Goal: Information Seeking & Learning: Learn about a topic

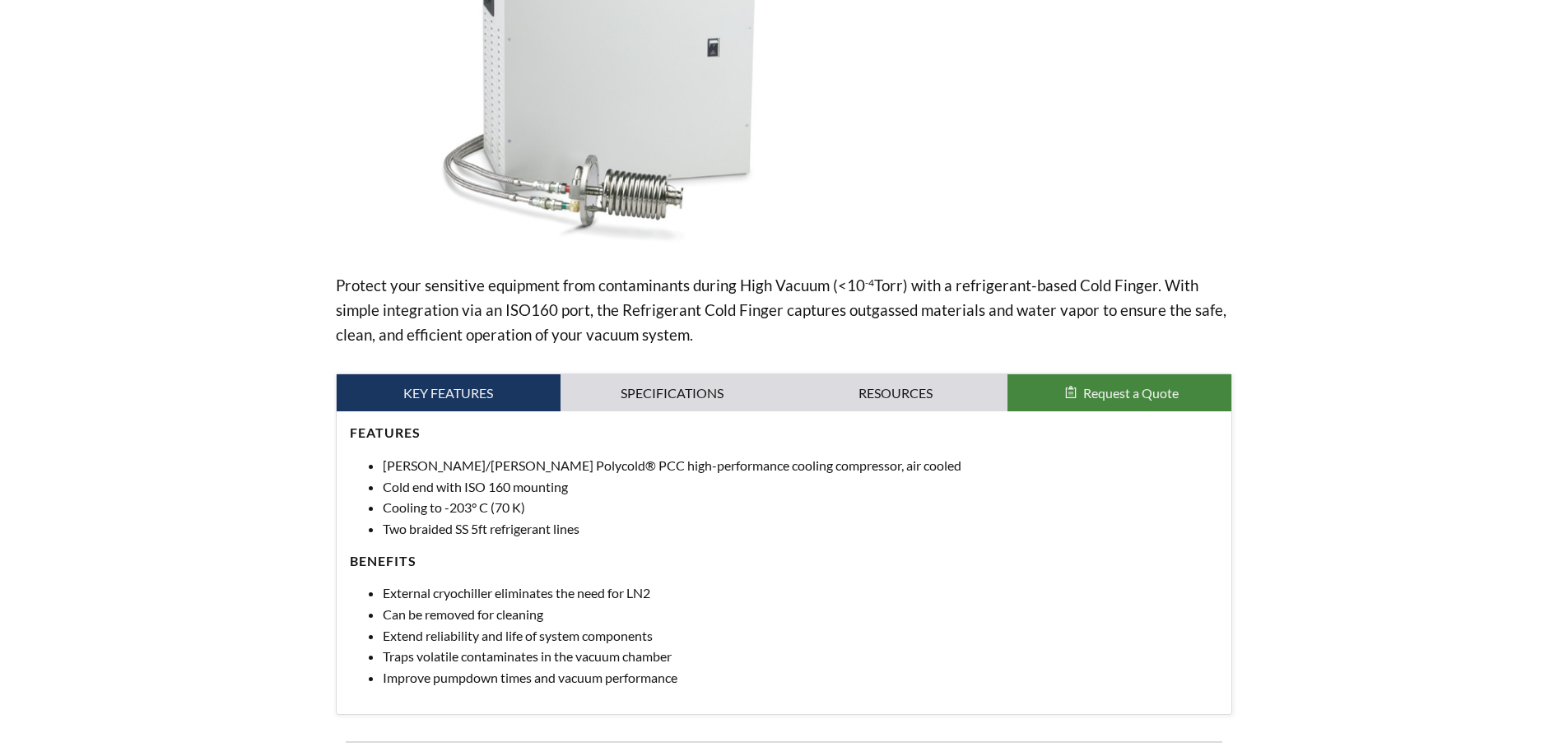
scroll to position [329, 0]
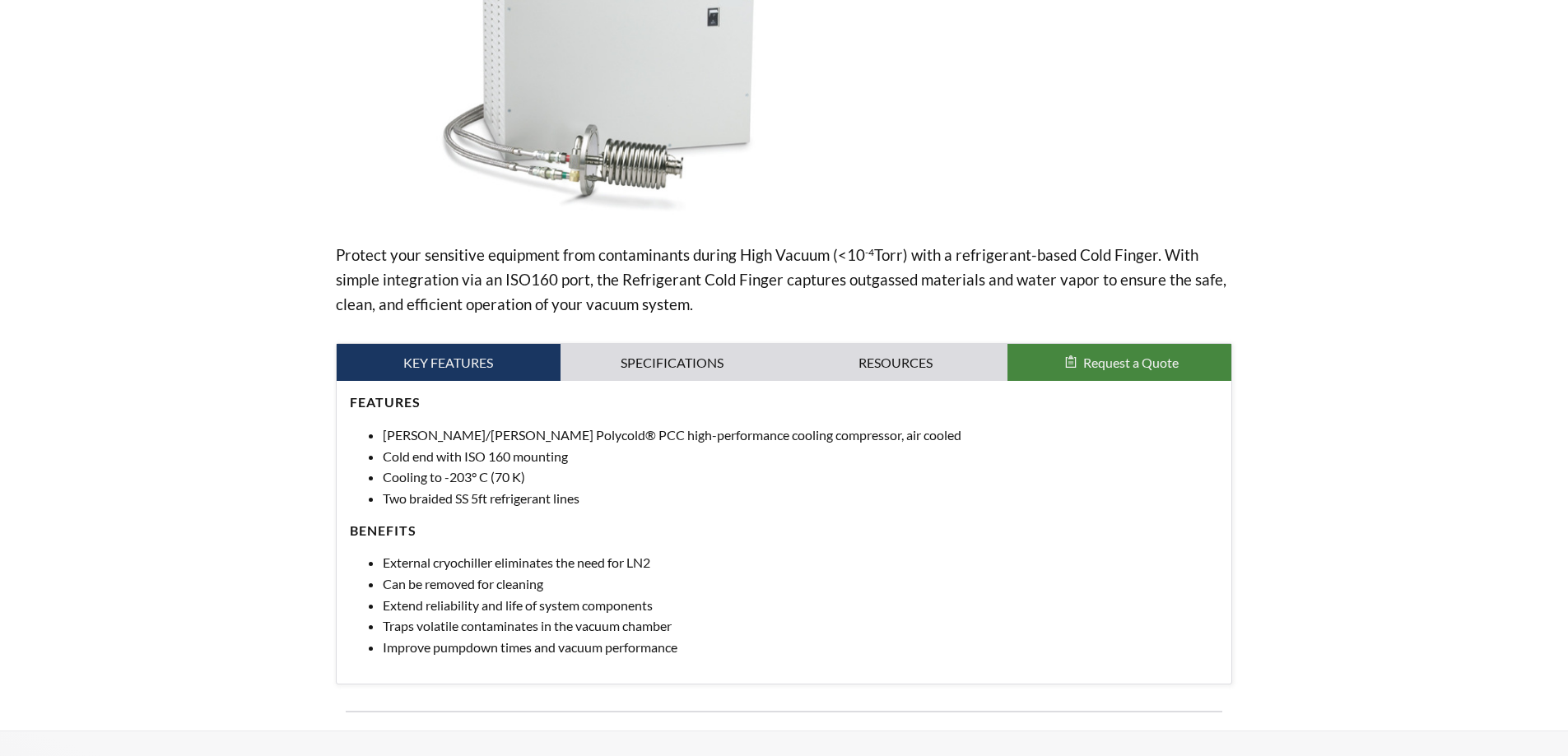
select select "Widget překladu jazyků"
click at [703, 356] on link "Specifications" at bounding box center [672, 363] width 224 height 38
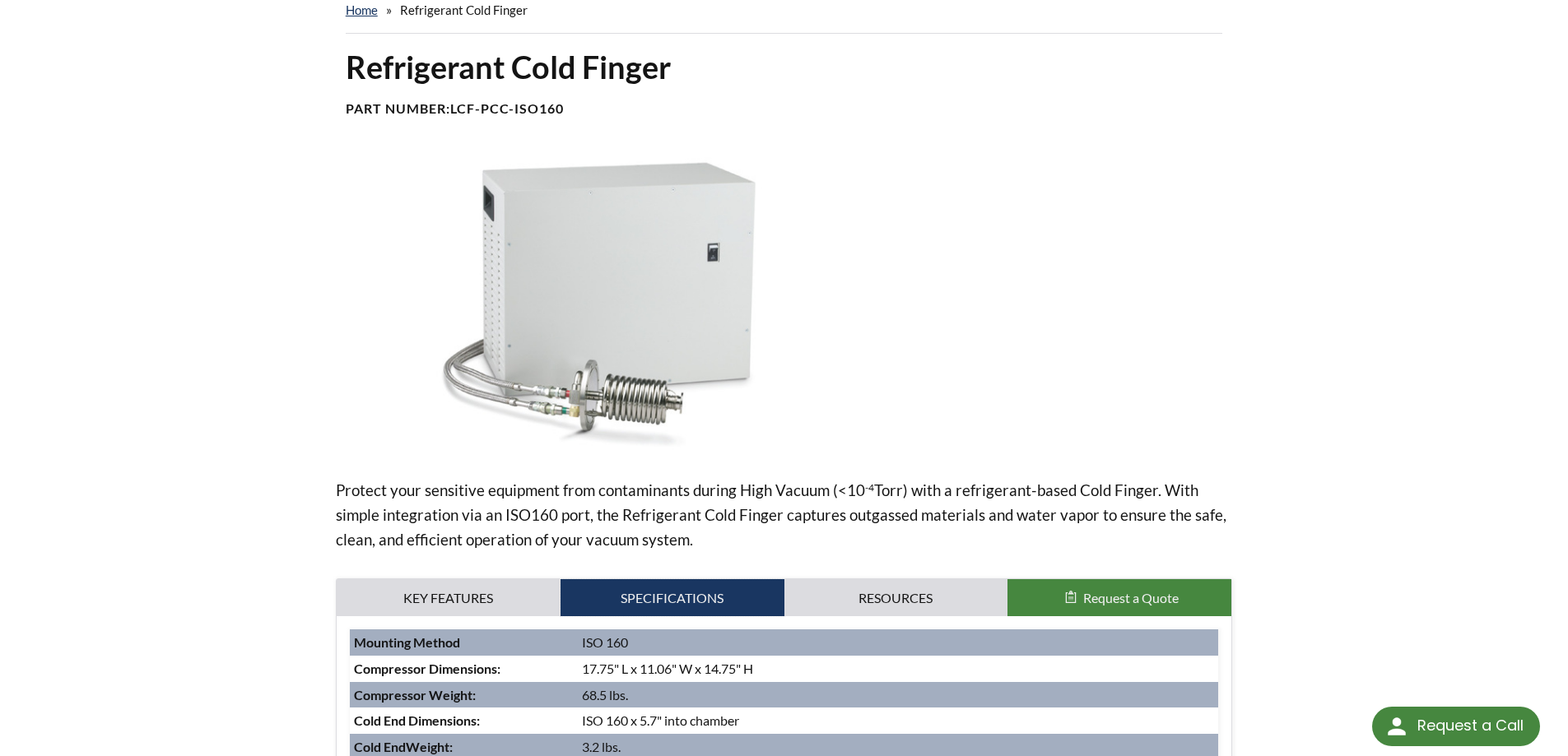
scroll to position [0, 0]
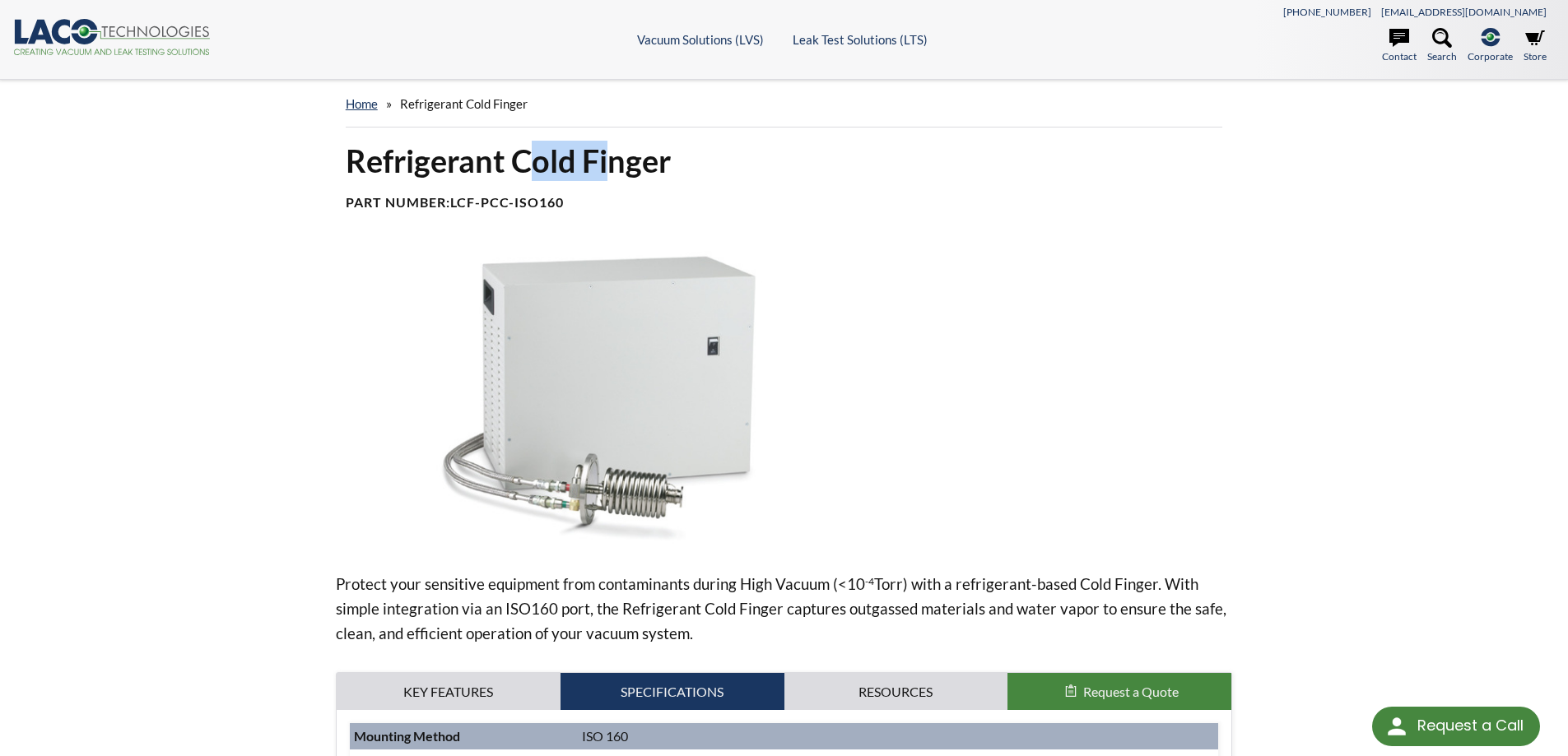
drag, startPoint x: 615, startPoint y: 163, endPoint x: 513, endPoint y: 180, distance: 103.4
click at [513, 180] on h1 "Refrigerant Cold Finger" at bounding box center [784, 161] width 877 height 41
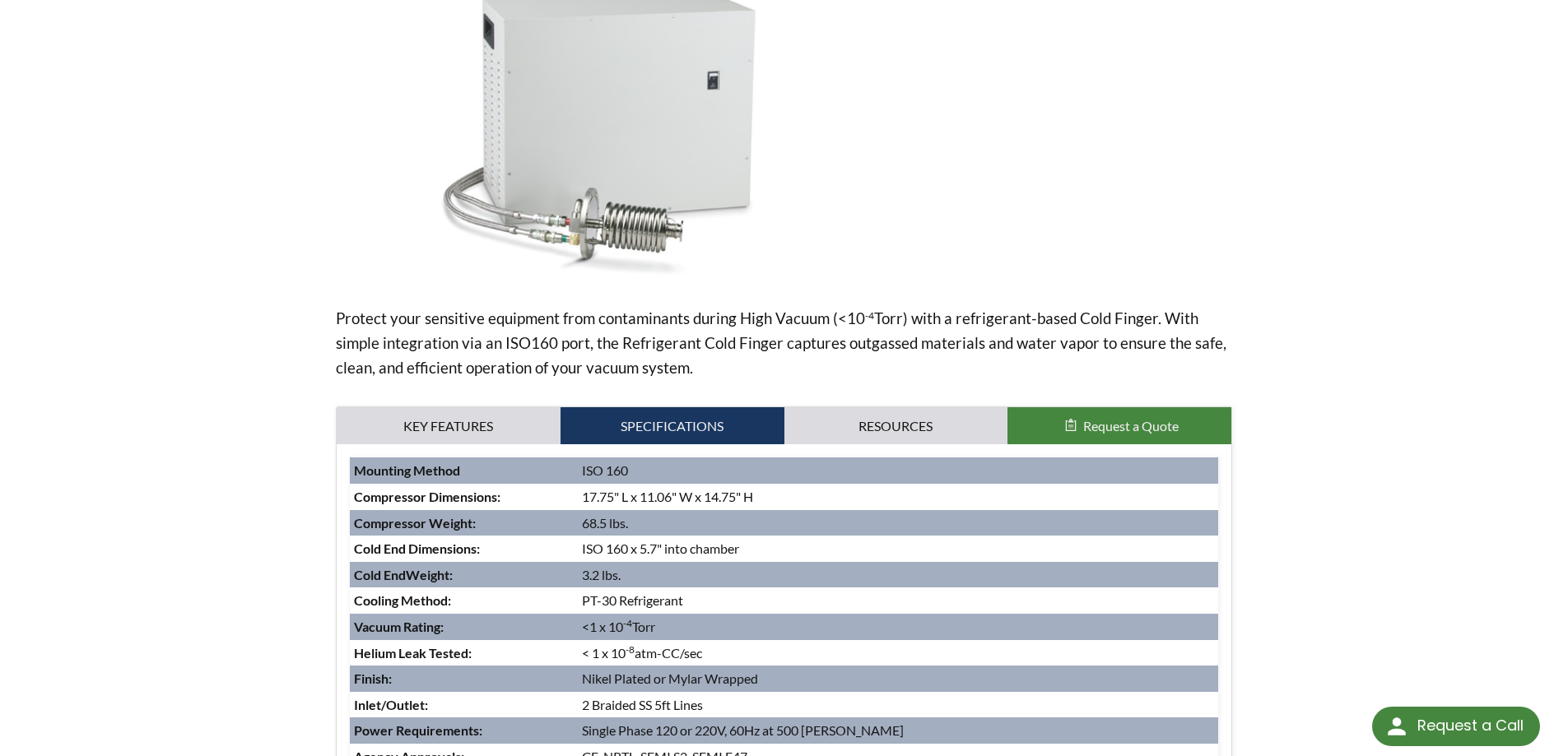
scroll to position [411, 0]
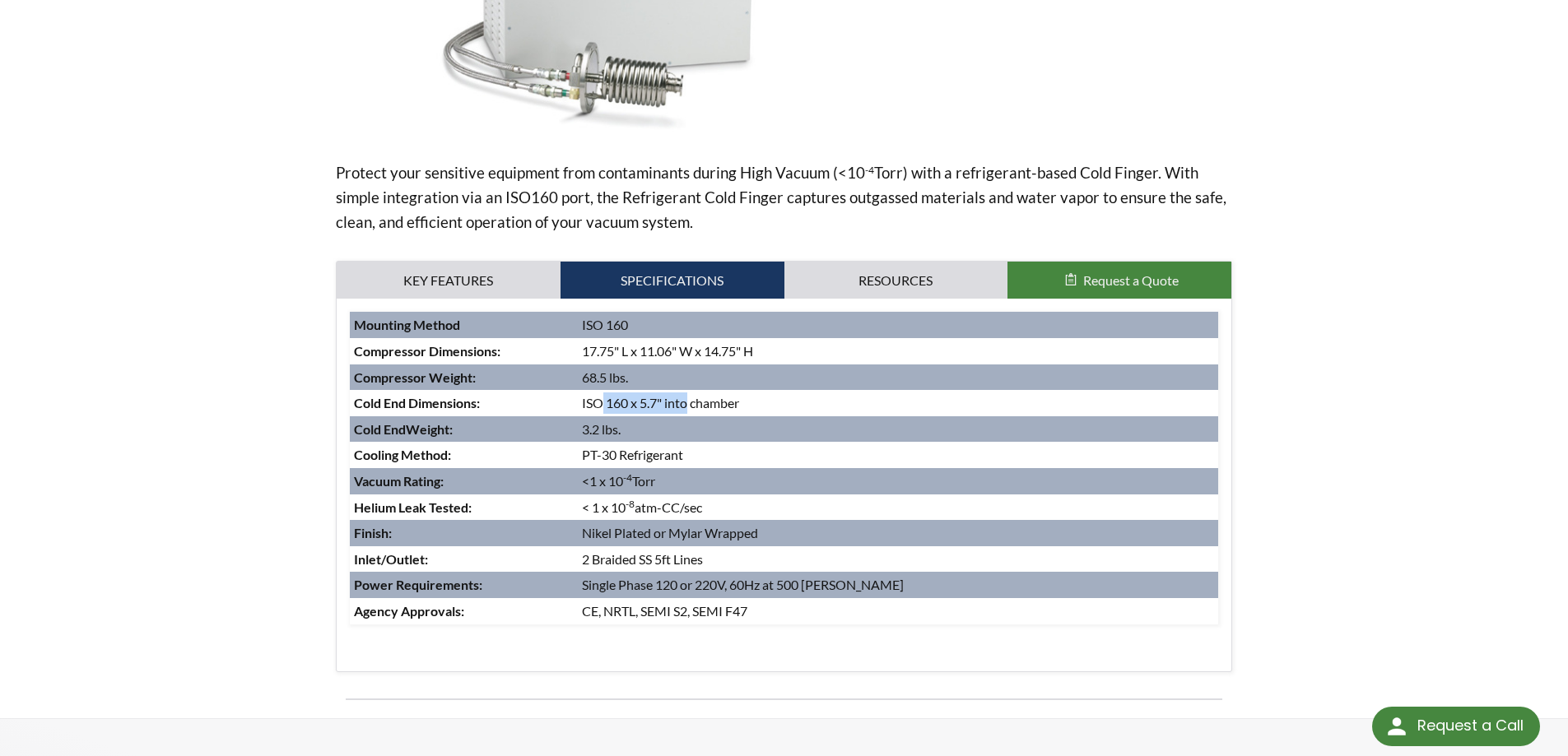
drag, startPoint x: 688, startPoint y: 399, endPoint x: 597, endPoint y: 392, distance: 91.3
click at [597, 394] on td "ISO 160 x 5.7" into chamber" at bounding box center [898, 403] width 641 height 27
click at [597, 392] on td "ISO 160 x 5.7" into chamber" at bounding box center [898, 403] width 641 height 27
drag, startPoint x: 671, startPoint y: 510, endPoint x: 608, endPoint y: 501, distance: 63.6
click at [608, 501] on td "< 1 x 10 -8 atm-CC/sec" at bounding box center [898, 508] width 641 height 27
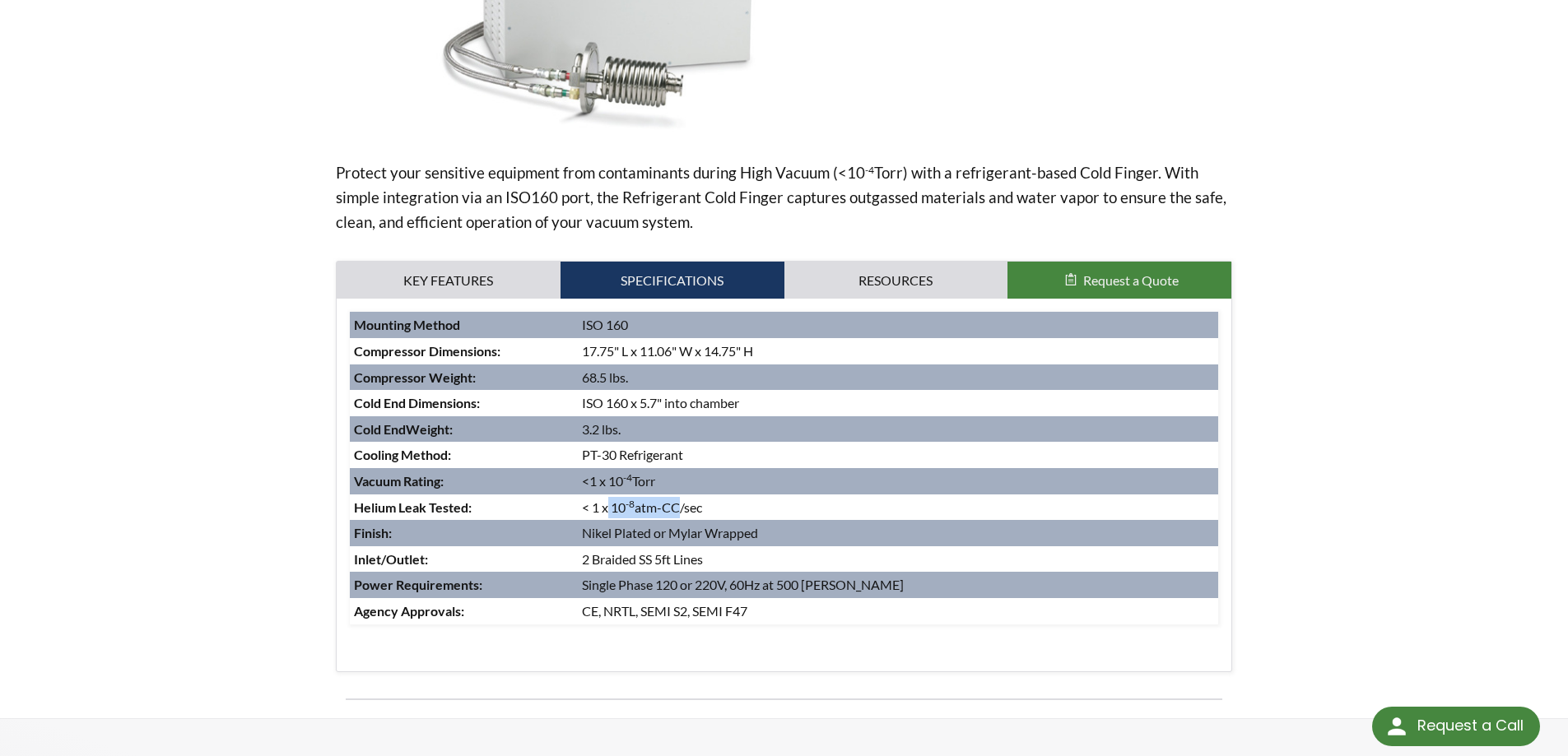
click at [608, 501] on td "< 1 x 10 -8 atm-CC/sec" at bounding box center [898, 508] width 641 height 27
click at [672, 591] on td "Single Phase 120 or 220V, 60Hz at 500 [PERSON_NAME]" at bounding box center [898, 585] width 641 height 27
click at [517, 290] on link "Key Features" at bounding box center [448, 280] width 224 height 38
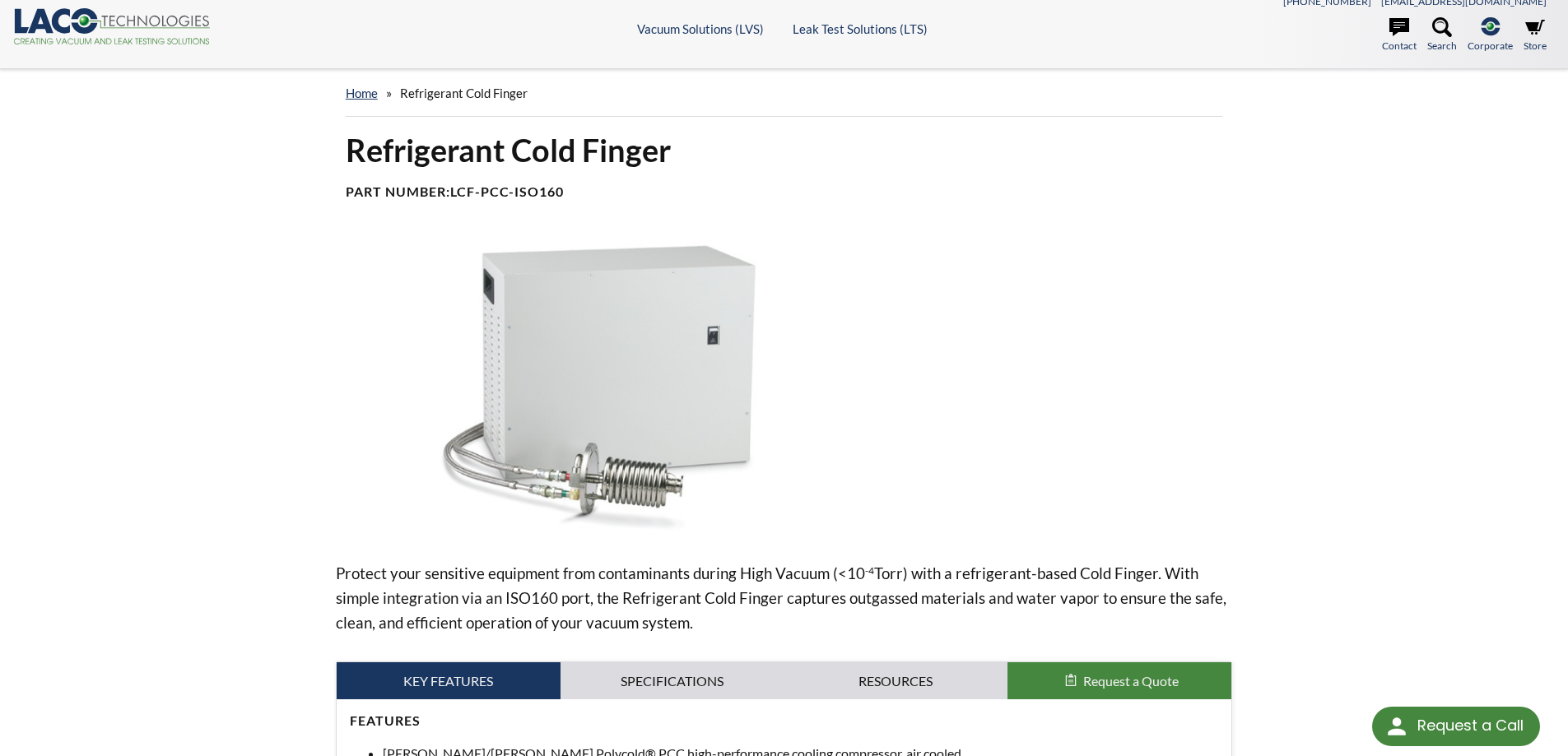
scroll to position [0, 0]
